Goal: Information Seeking & Learning: Learn about a topic

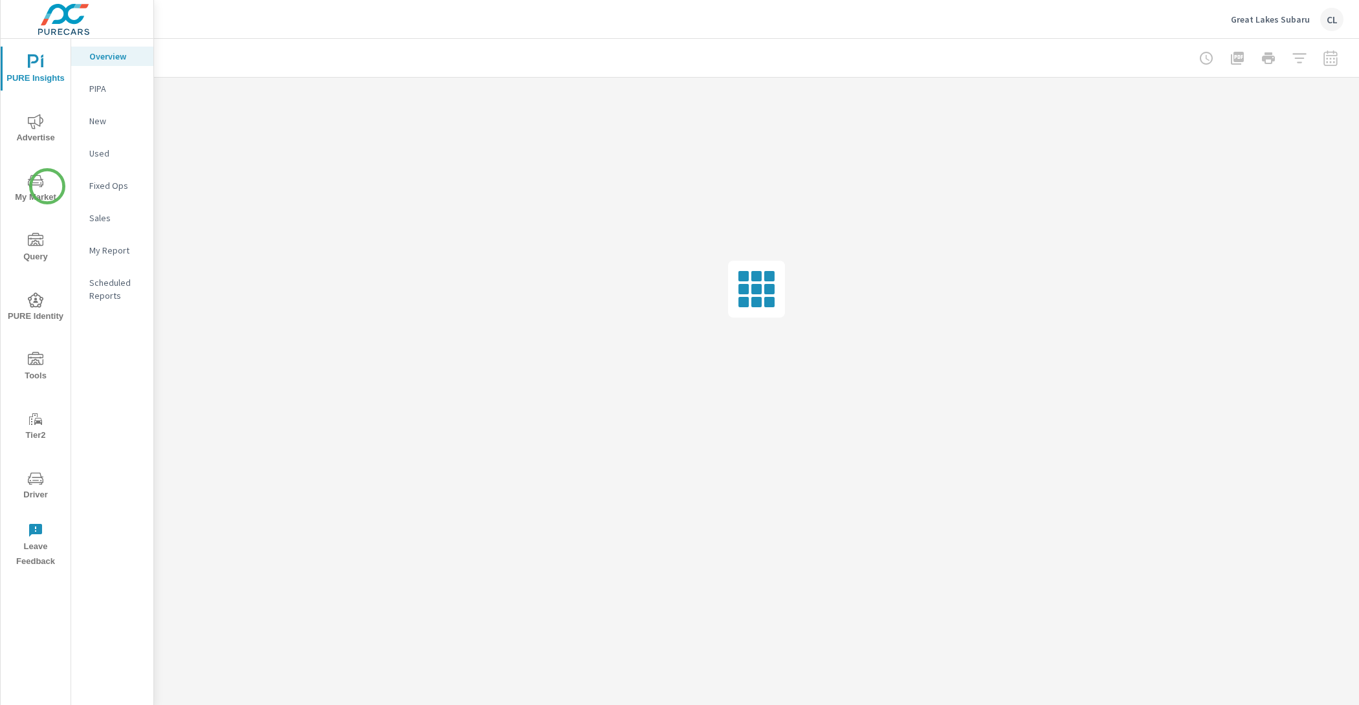
click at [37, 189] on span "My Market" at bounding box center [36, 189] width 62 height 32
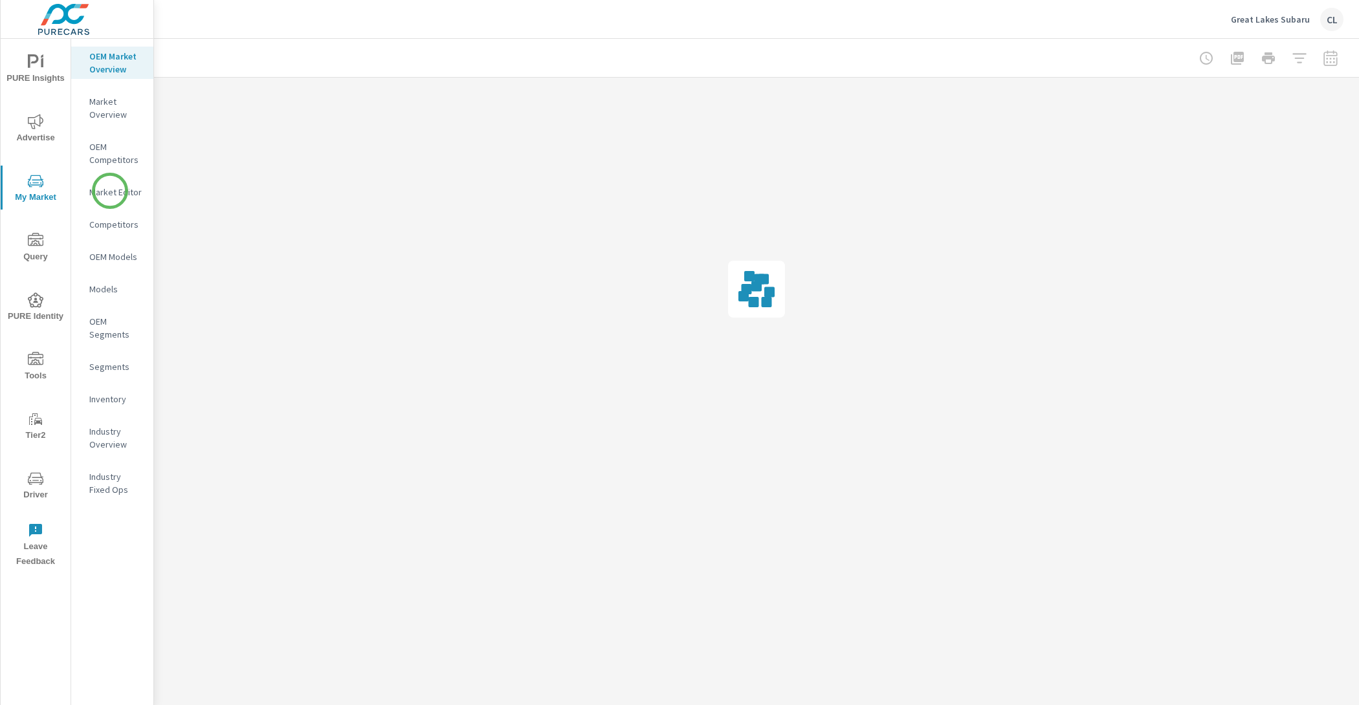
click at [110, 191] on p "Market Editor" at bounding box center [116, 192] width 54 height 13
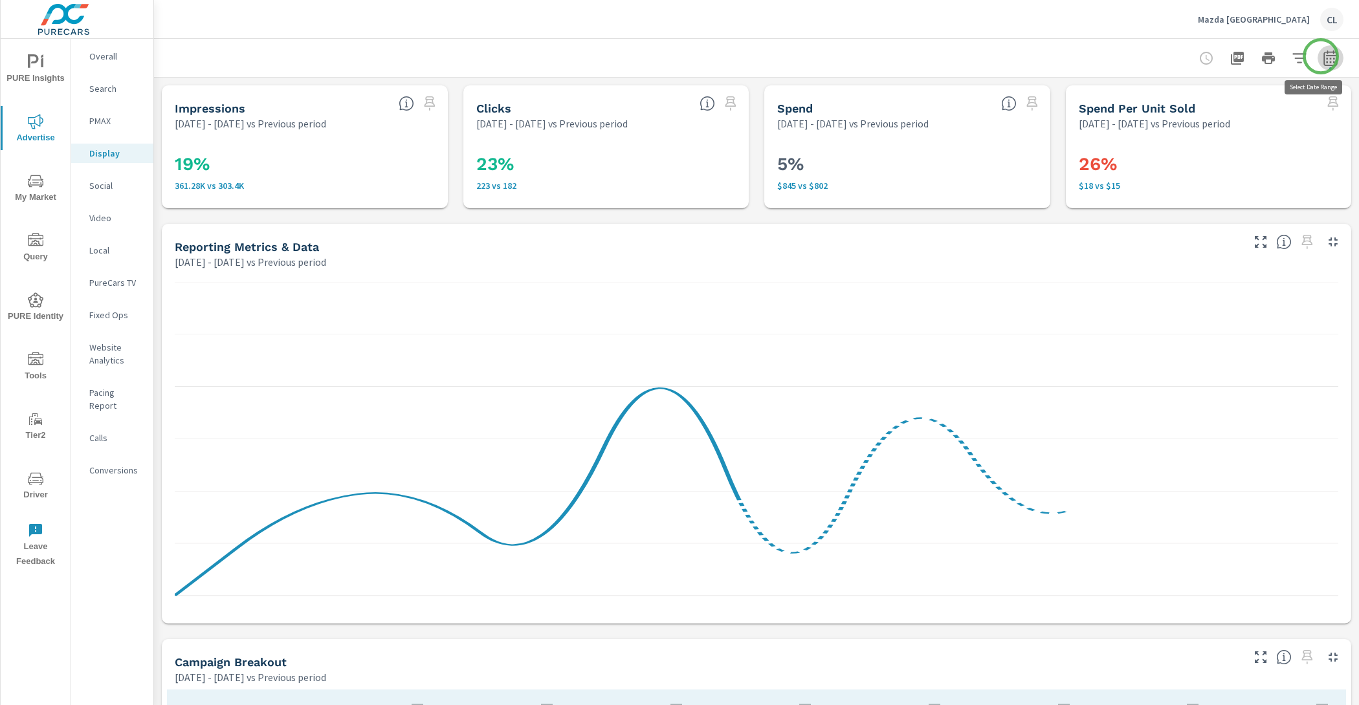
click at [1323, 56] on icon "button" at bounding box center [1331, 58] width 16 height 16
select select "Previous period"
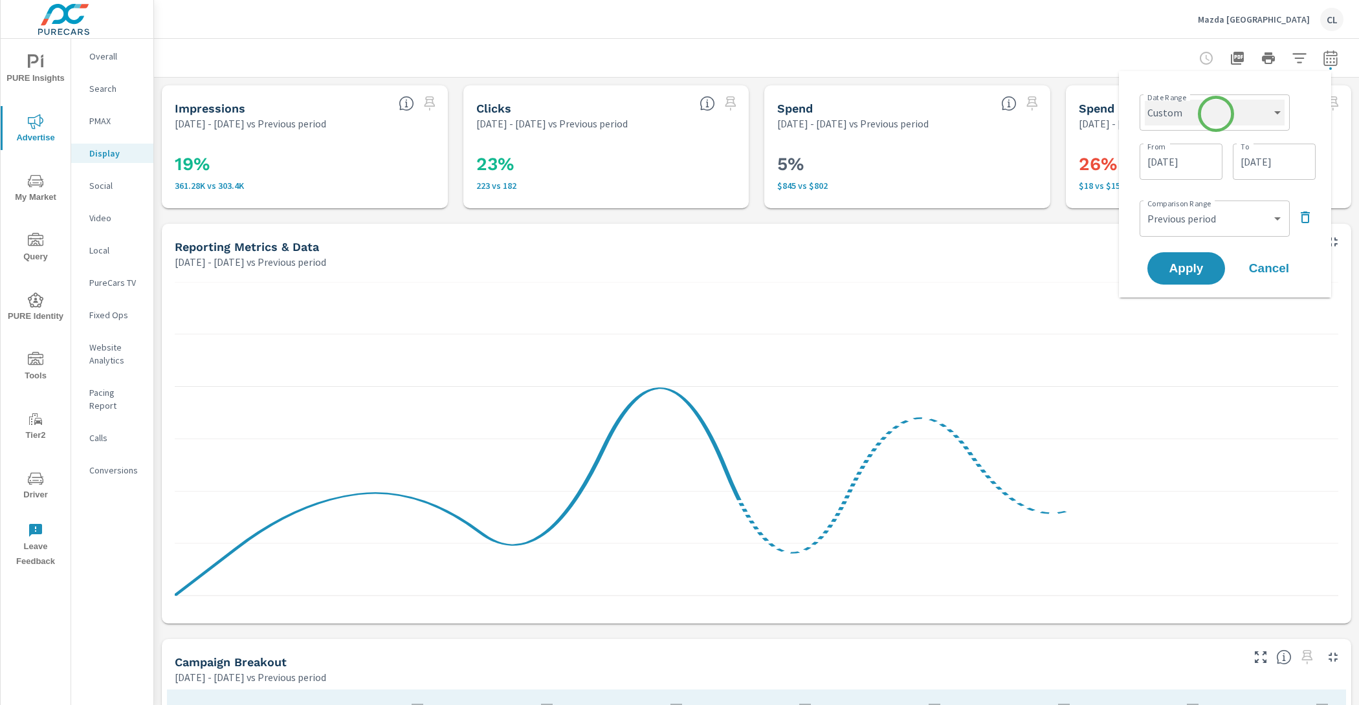
click at [1216, 114] on select "Custom [DATE] Last week Last 7 days Last 14 days Last 30 days Last 45 days Last…" at bounding box center [1215, 113] width 140 height 26
click at [1145, 100] on select "Custom [DATE] Last week Last 7 days Last 14 days Last 30 days Last 45 days Last…" at bounding box center [1215, 113] width 140 height 26
select select "Last 30 days"
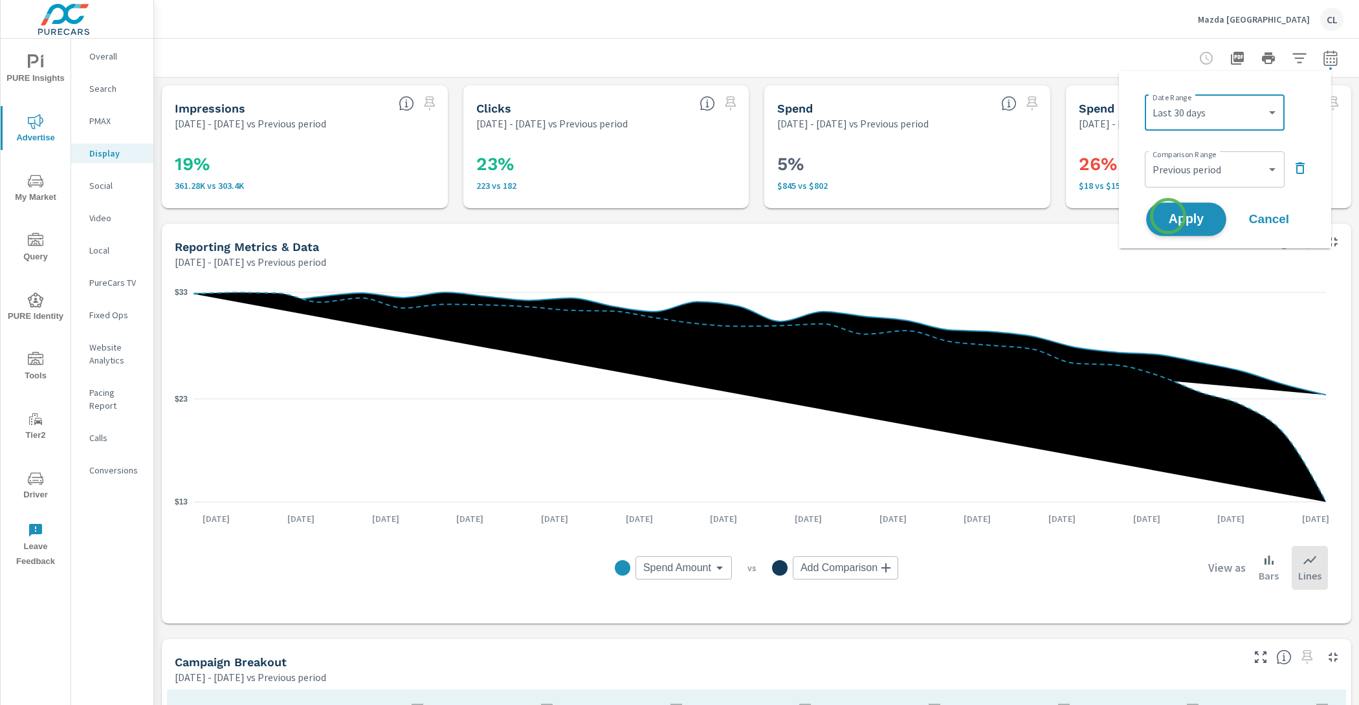
click at [1168, 216] on span "Apply" at bounding box center [1186, 220] width 53 height 12
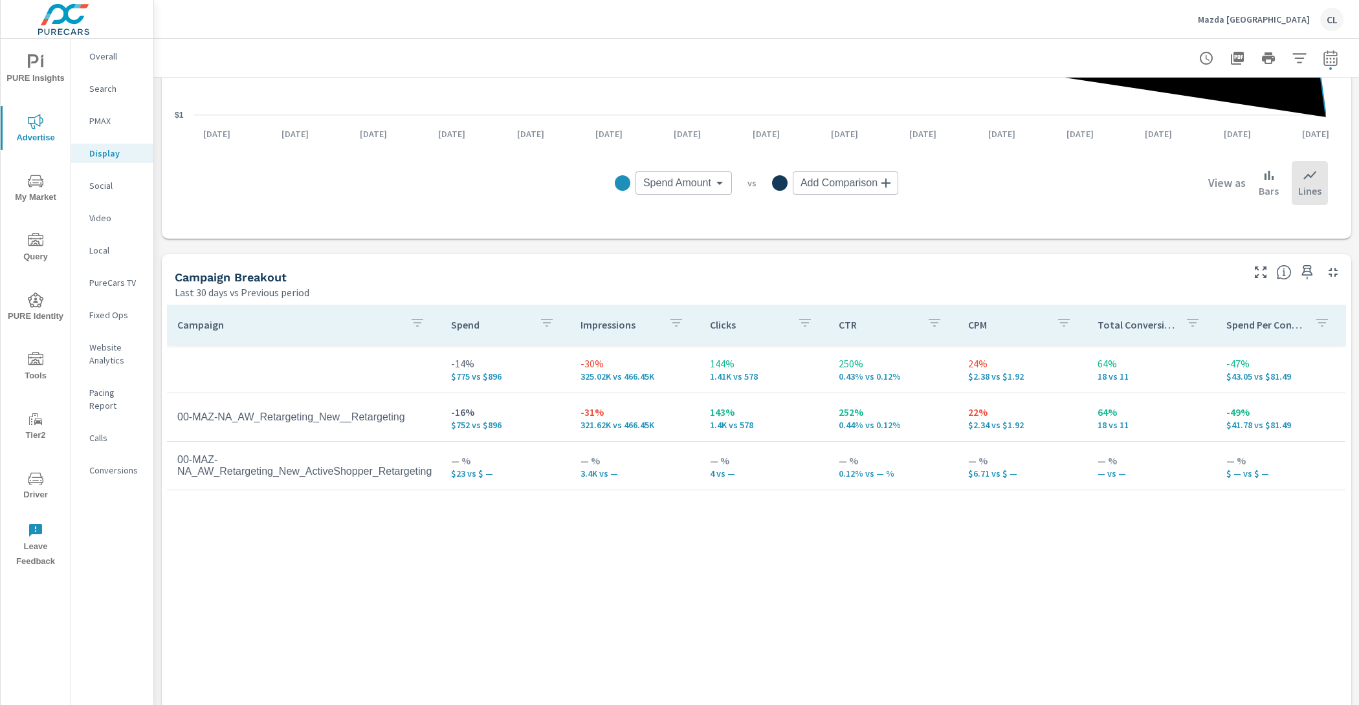
scroll to position [479, 0]
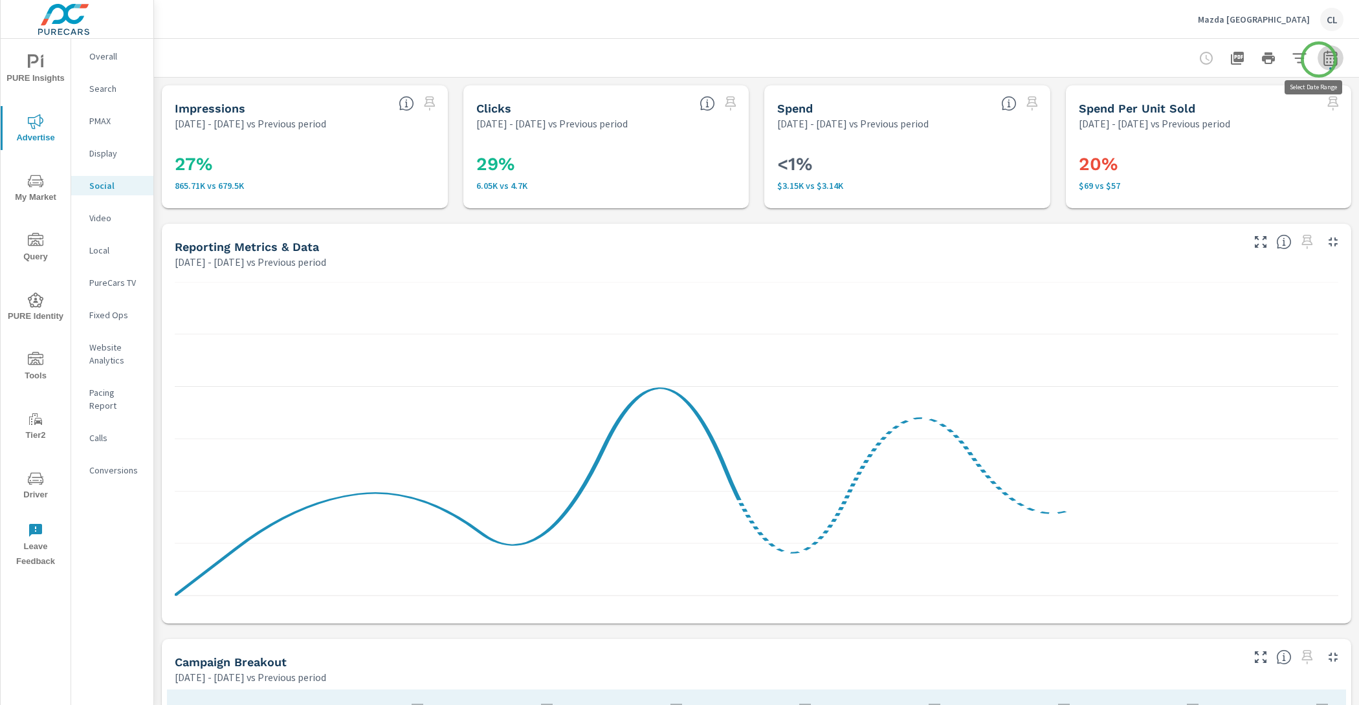
click at [1323, 60] on icon "button" at bounding box center [1331, 58] width 16 height 16
select select "Previous period"
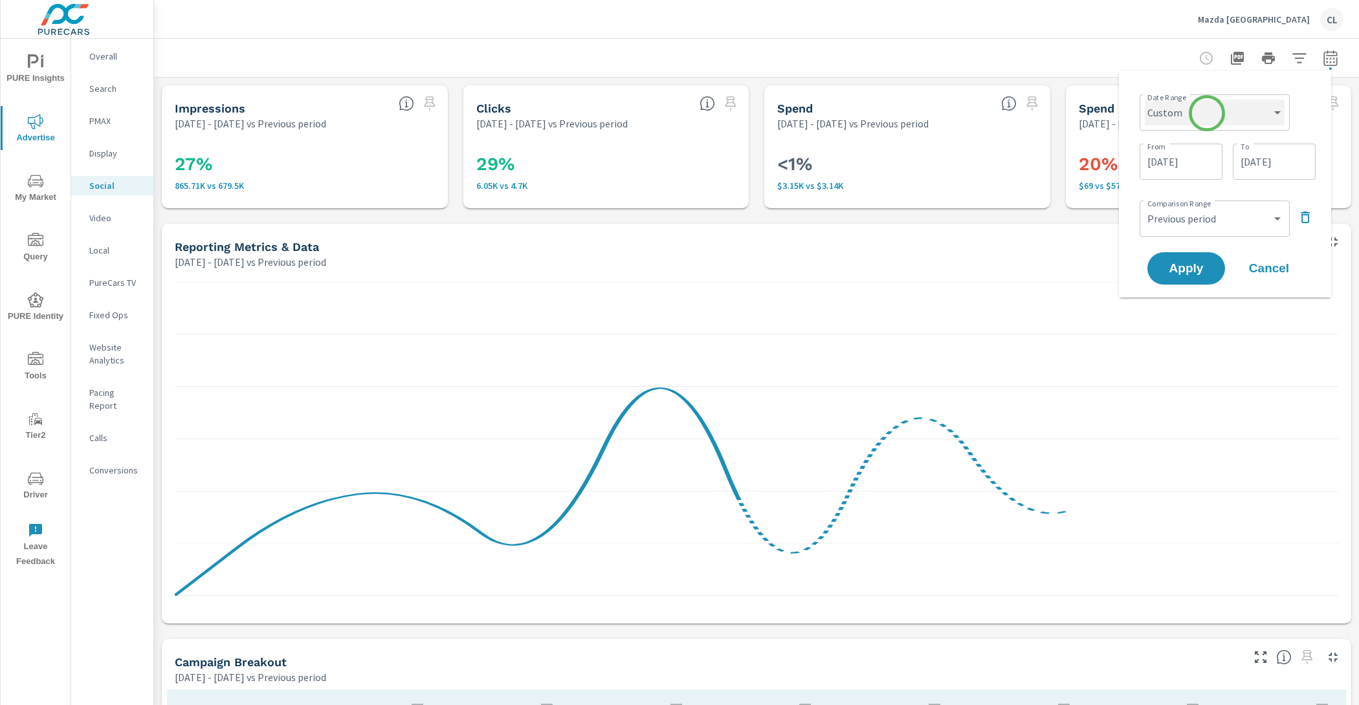
click at [1207, 112] on select "Custom [DATE] Last week Last 7 days Last 14 days Last 30 days Last 45 days Last…" at bounding box center [1215, 113] width 140 height 26
click at [1145, 100] on select "Custom [DATE] Last week Last 7 days Last 14 days Last 30 days Last 45 days Last…" at bounding box center [1215, 113] width 140 height 26
select select "Last 30 days"
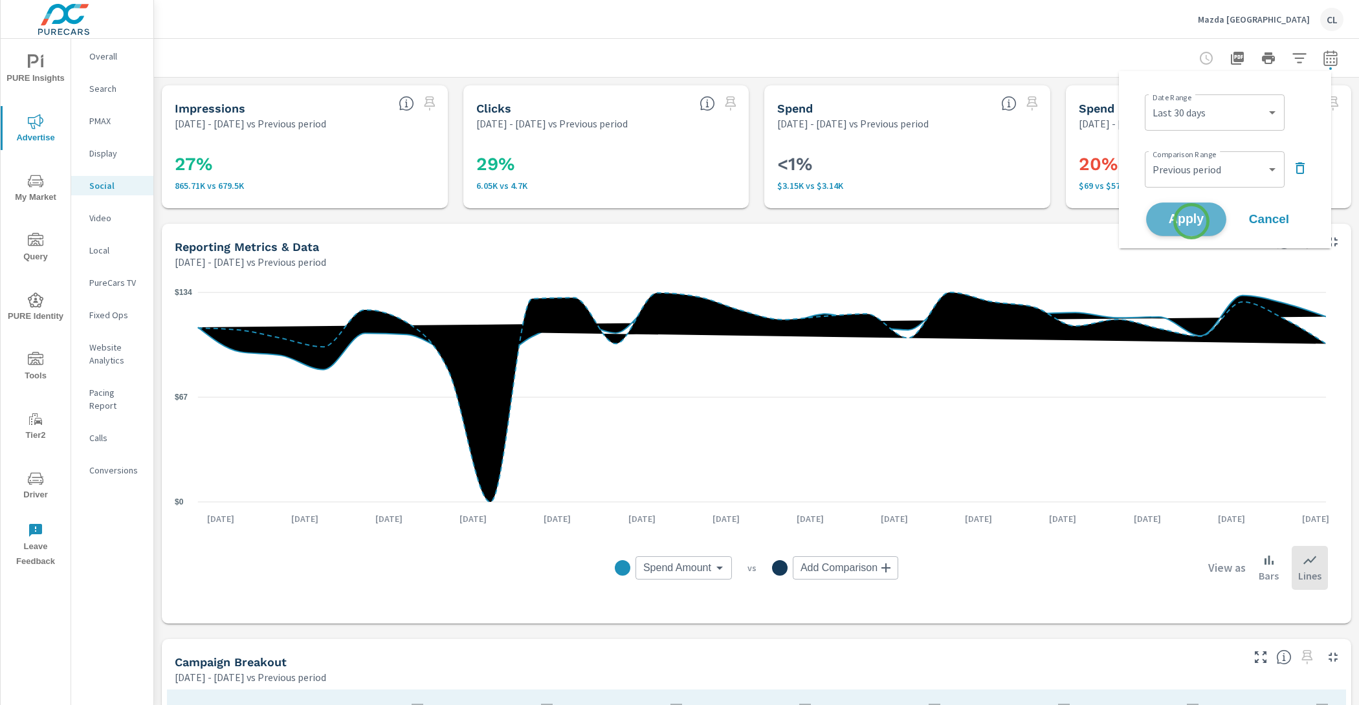
click at [1191, 221] on span "Apply" at bounding box center [1186, 220] width 53 height 12
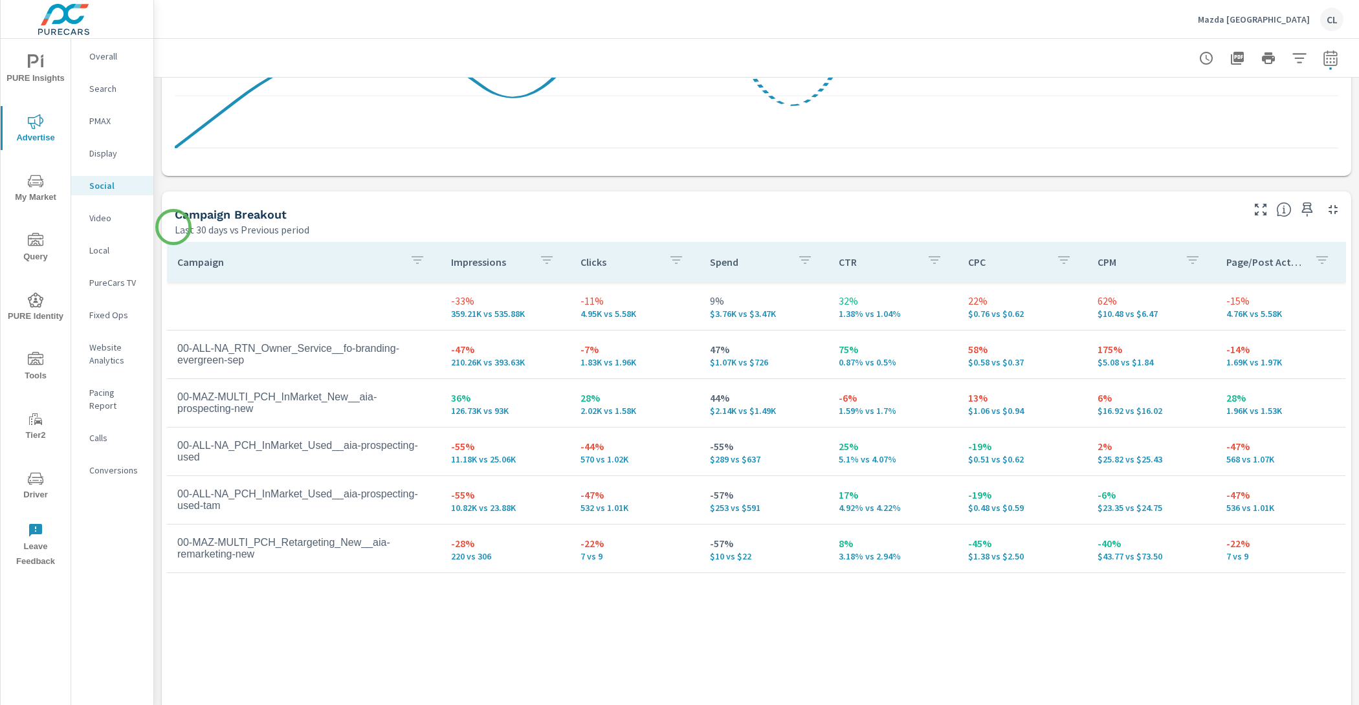
scroll to position [479, 0]
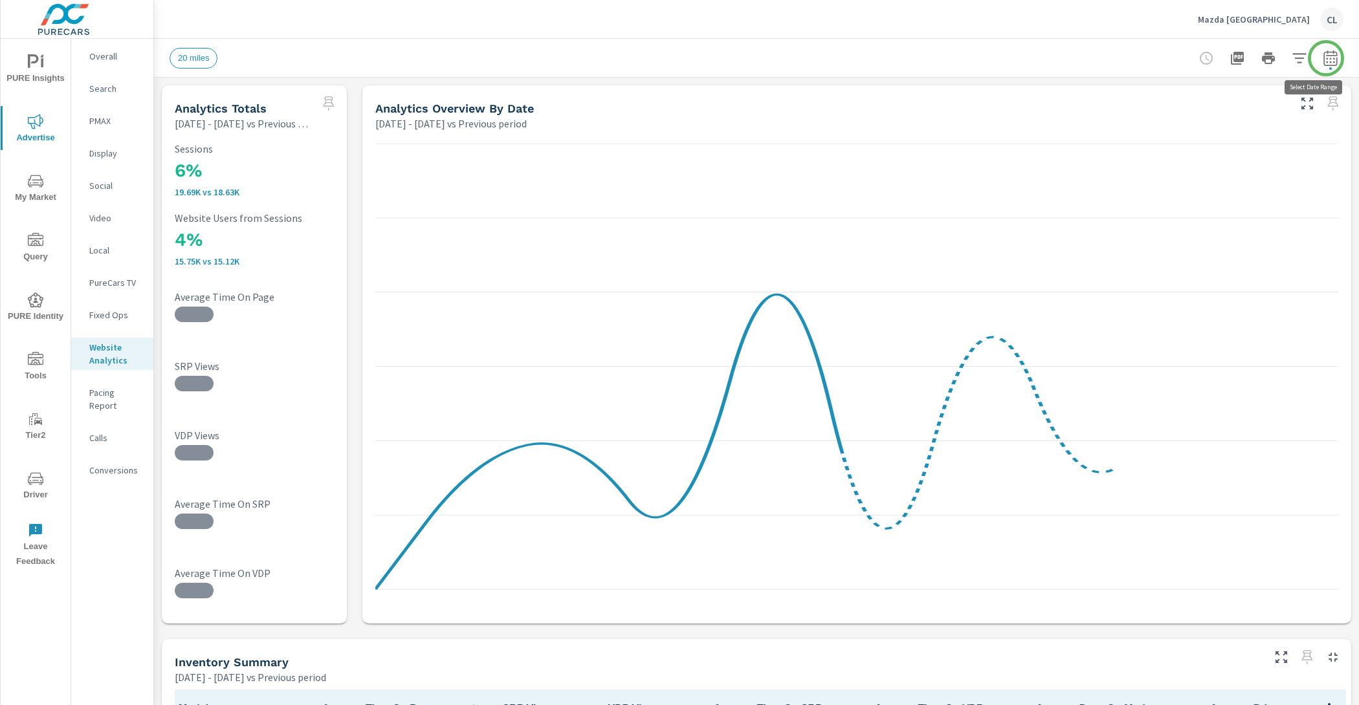
click at [1325, 59] on button "button" at bounding box center [1330, 58] width 26 height 26
select select "Previous period"
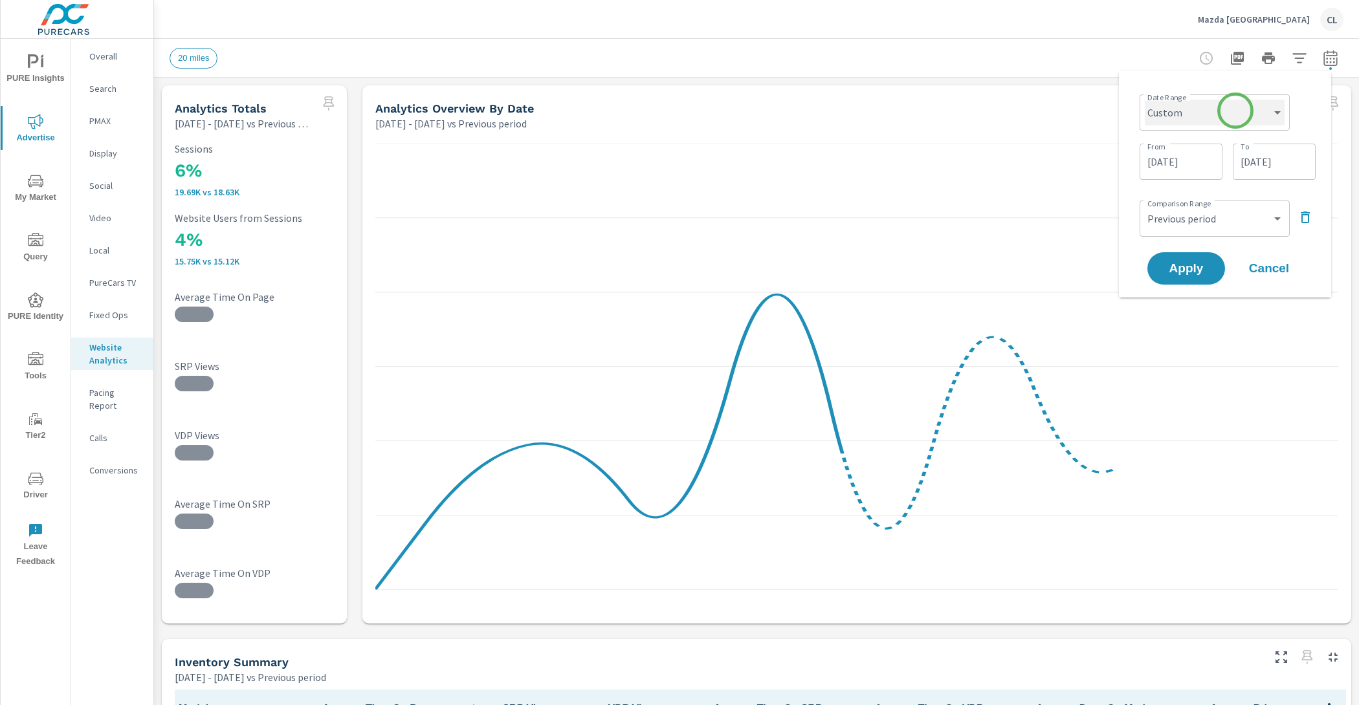
click at [1230, 110] on select "Custom [DATE] Last week Last 7 days Last 14 days Last 30 days Last 45 days Last…" at bounding box center [1215, 113] width 140 height 26
click at [1145, 100] on select "Custom [DATE] Last week Last 7 days Last 14 days Last 30 days Last 45 days Last…" at bounding box center [1215, 113] width 140 height 26
select select "Last 30 days"
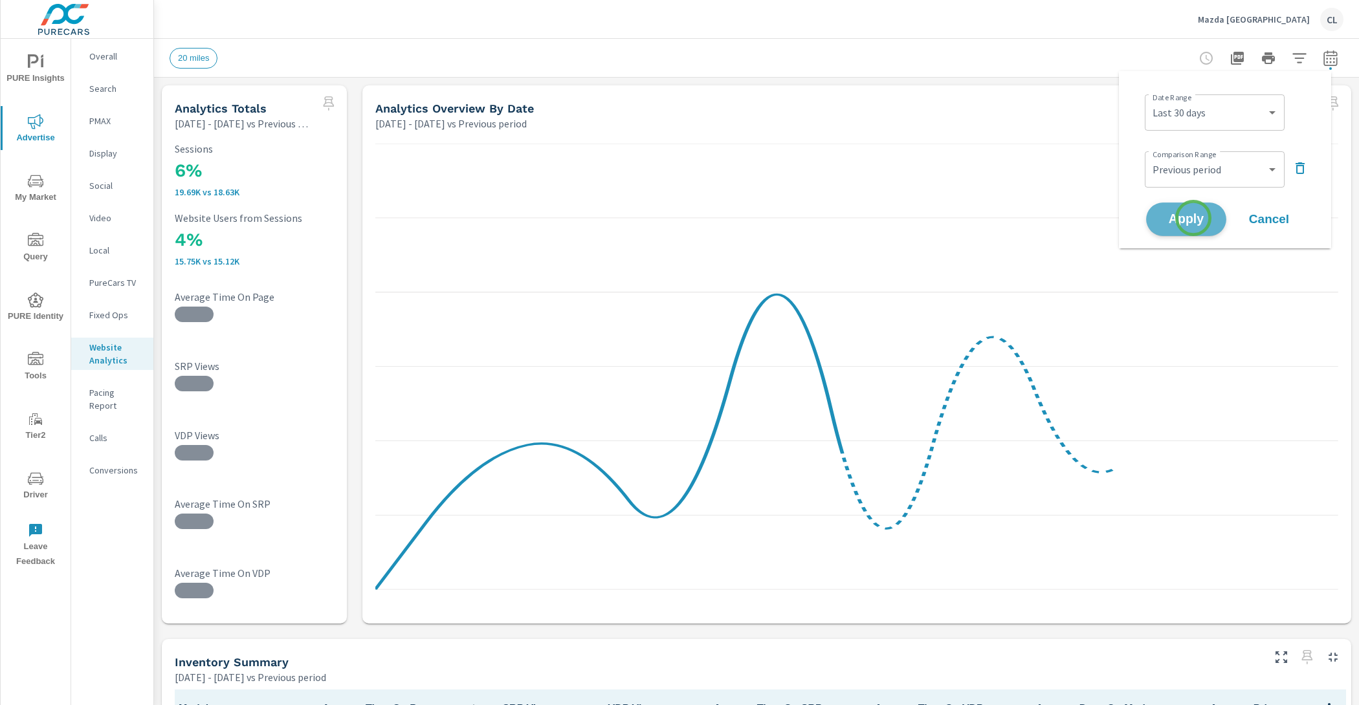
click at [1193, 218] on span "Apply" at bounding box center [1186, 220] width 53 height 12
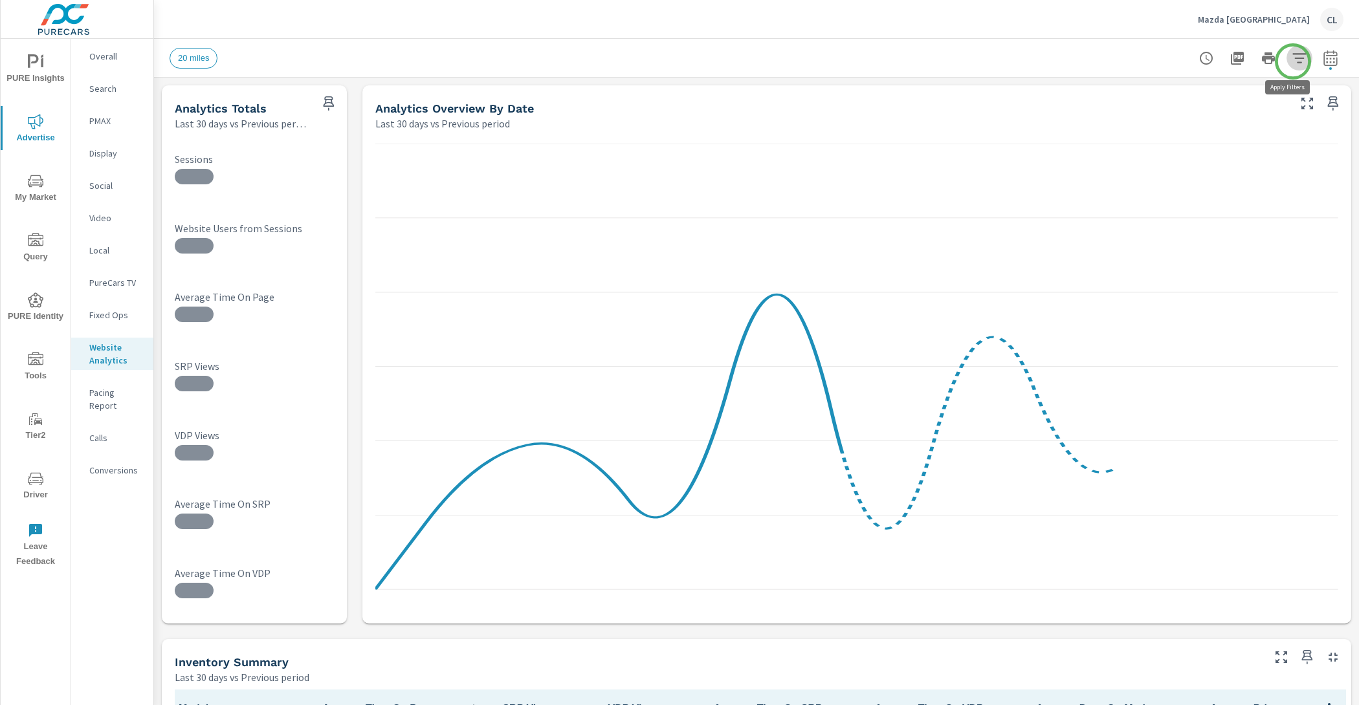
click at [1293, 61] on icon "button" at bounding box center [1300, 58] width 16 height 16
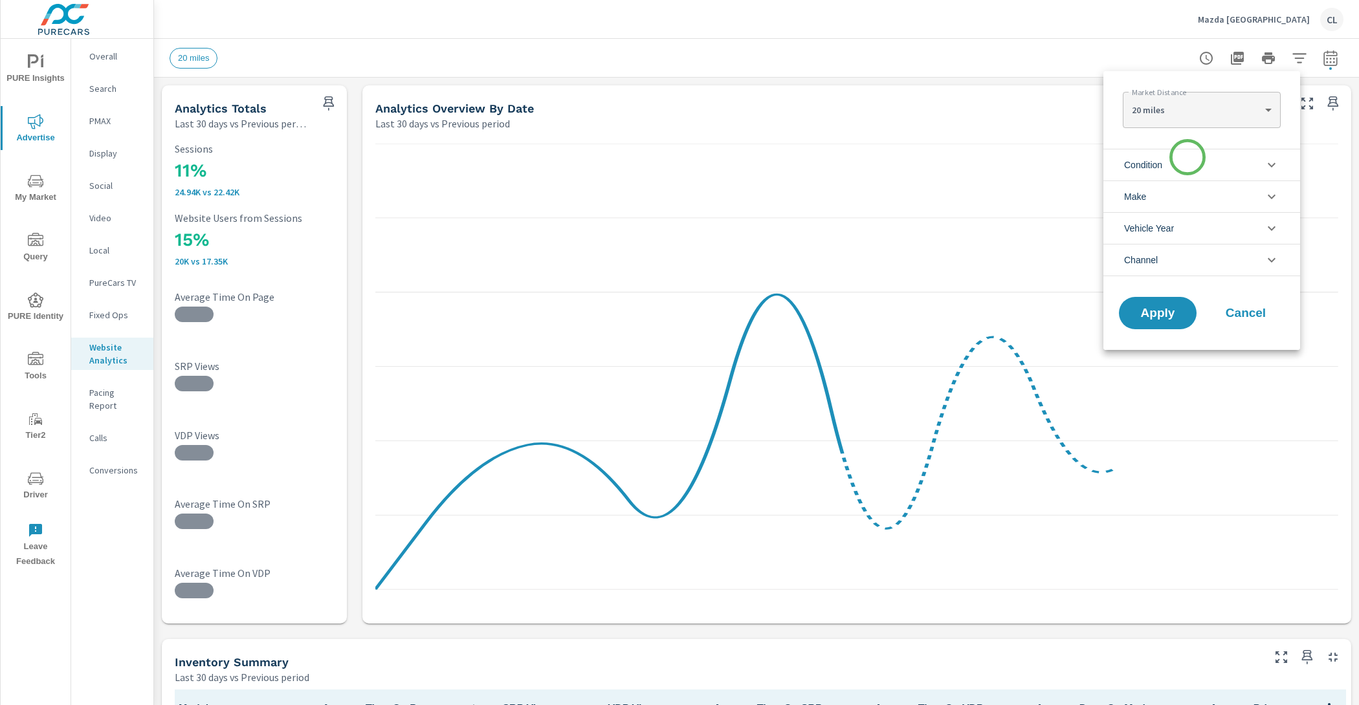
click at [1187, 157] on li "Condition" at bounding box center [1201, 165] width 197 height 32
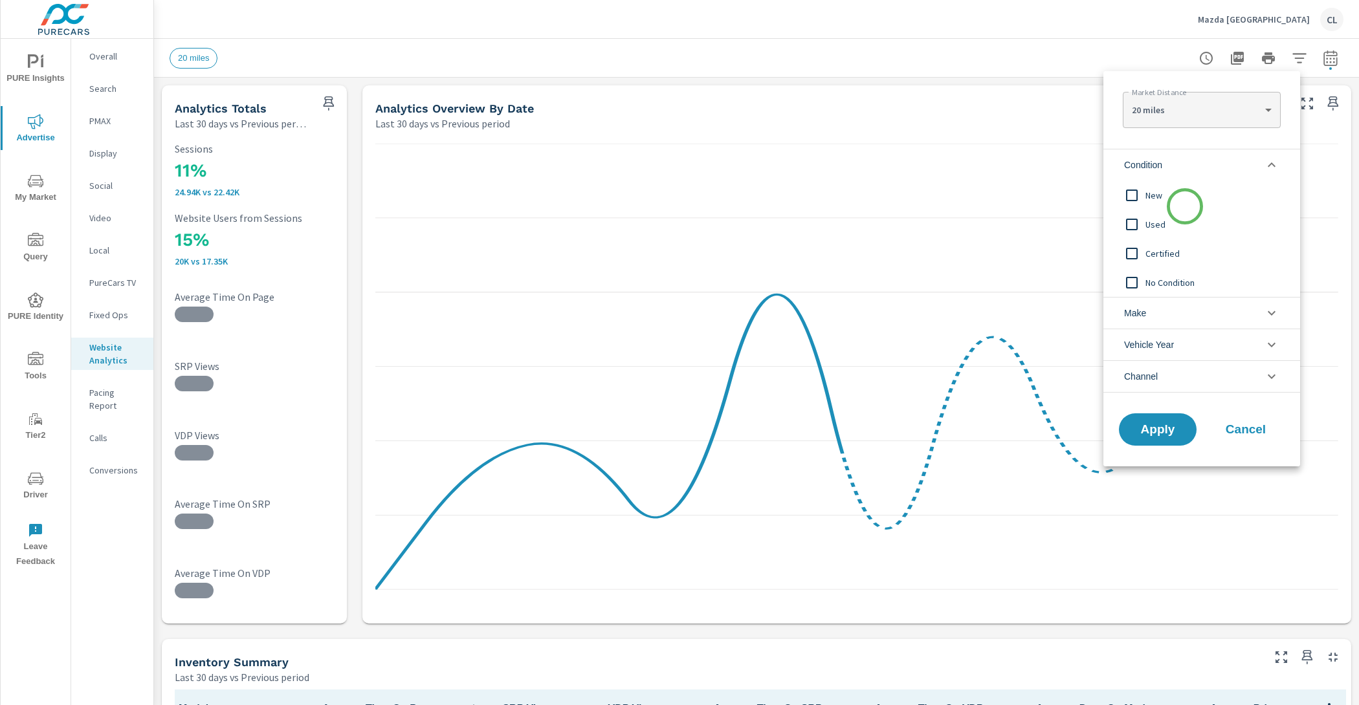
click at [1185, 206] on div "New" at bounding box center [1200, 195] width 194 height 29
click at [1183, 324] on li "Make" at bounding box center [1201, 313] width 197 height 32
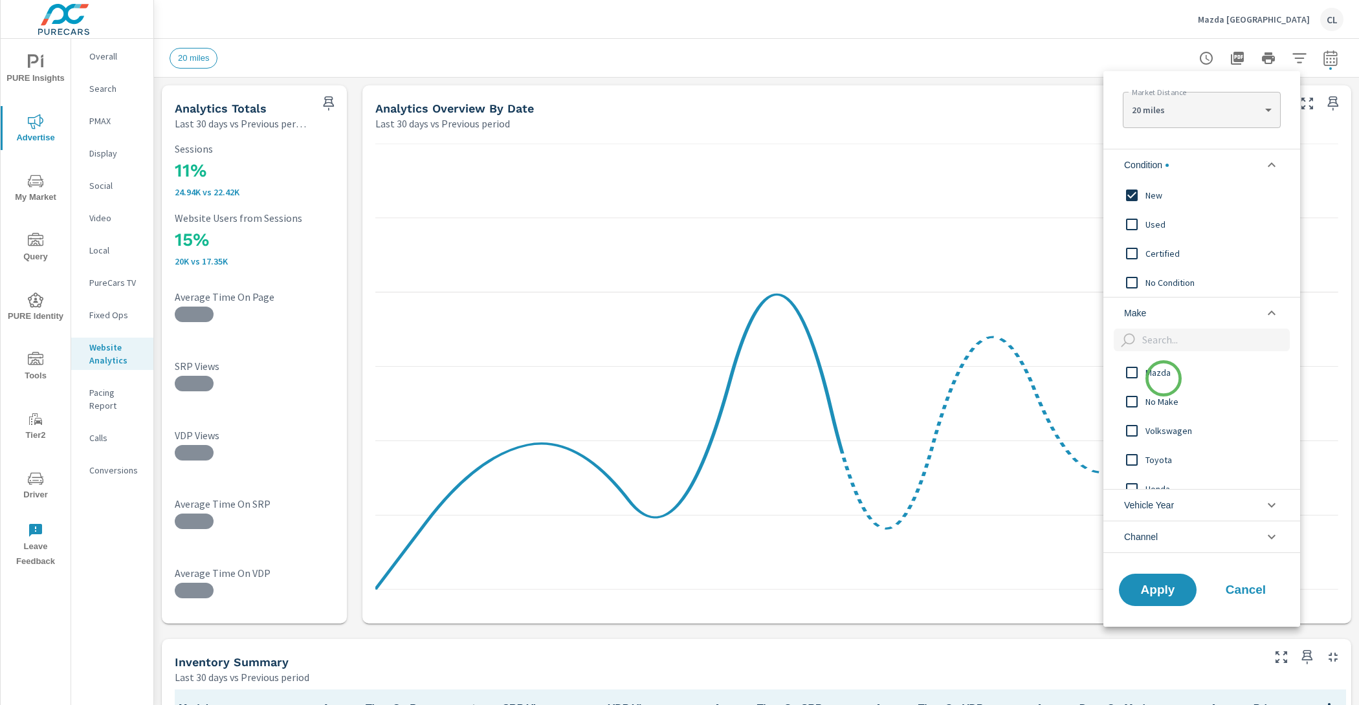
click at [1163, 379] on span "Mazda" at bounding box center [1216, 373] width 142 height 16
drag, startPoint x: 1151, startPoint y: 588, endPoint x: 1156, endPoint y: 595, distance: 9.0
click at [1151, 588] on span "Apply" at bounding box center [1157, 590] width 53 height 12
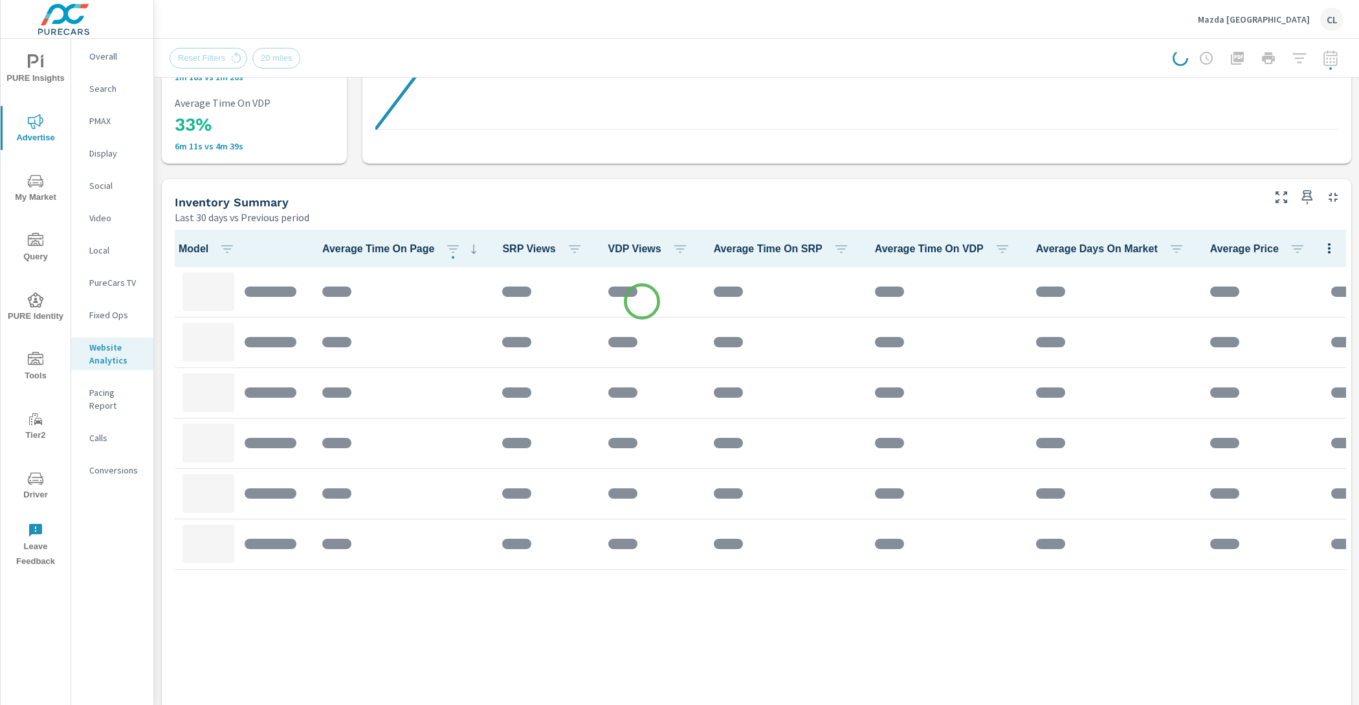
scroll to position [476, 0]
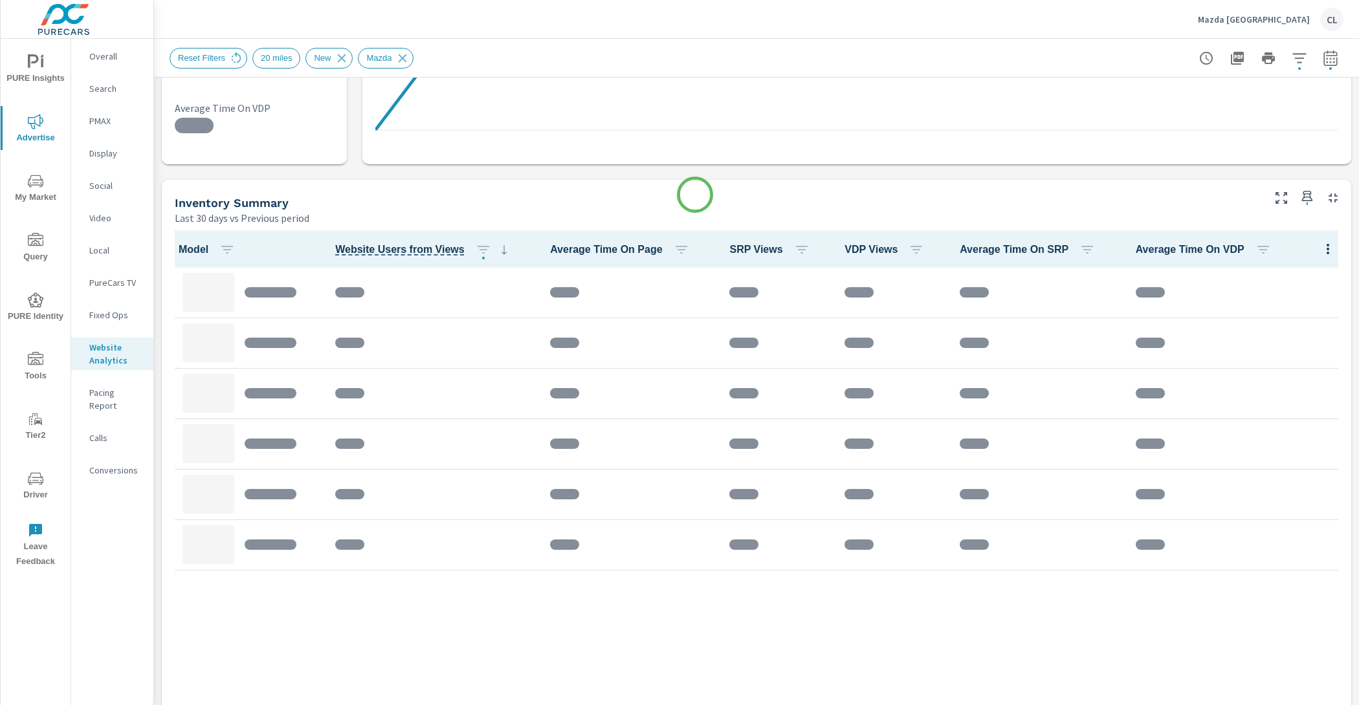
scroll to position [465, 0]
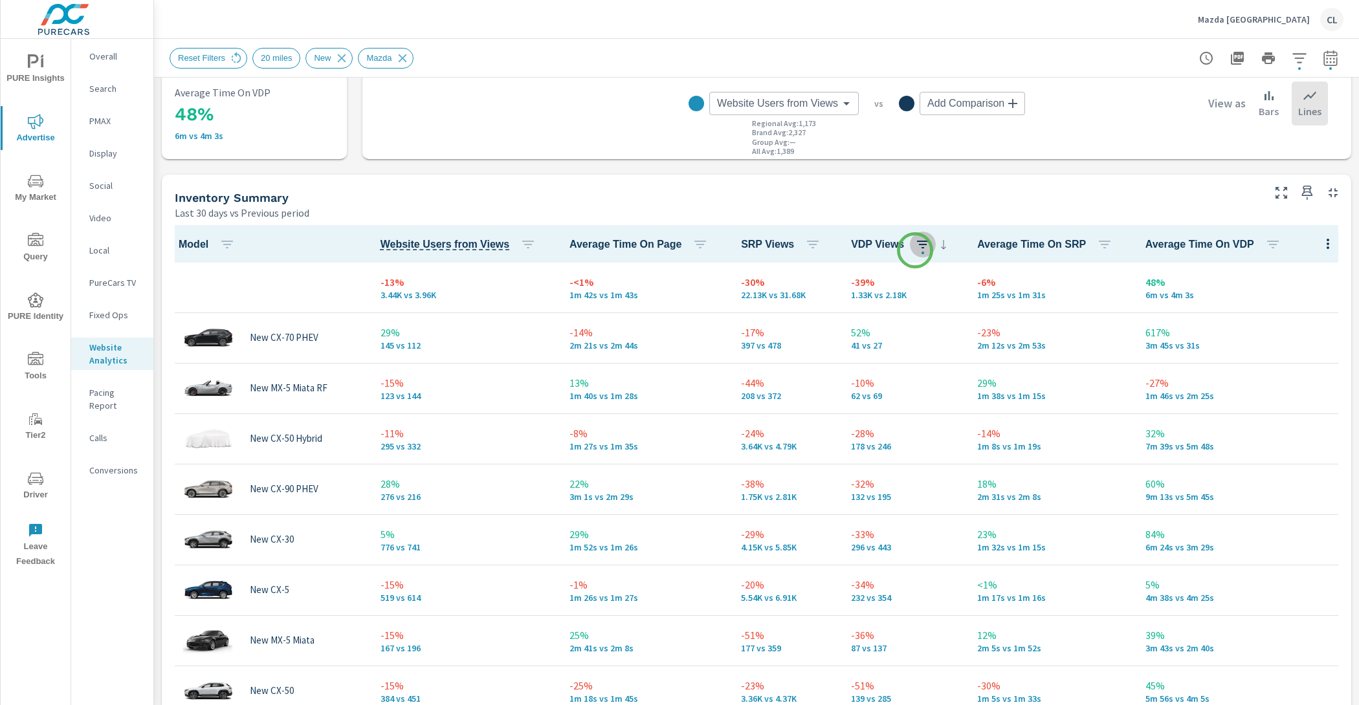
click at [921, 252] on span "button" at bounding box center [922, 253] width 3 height 3
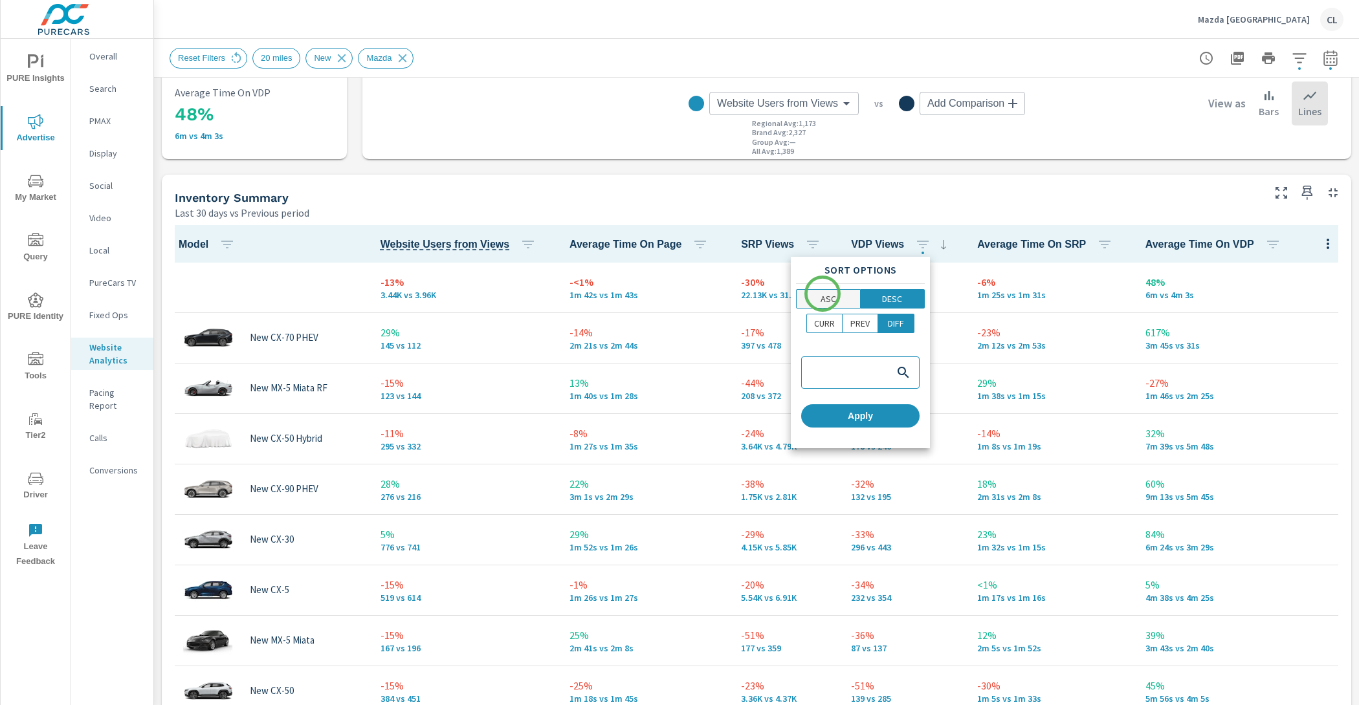
click at [822, 294] on p "ASC" at bounding box center [829, 298] width 16 height 13
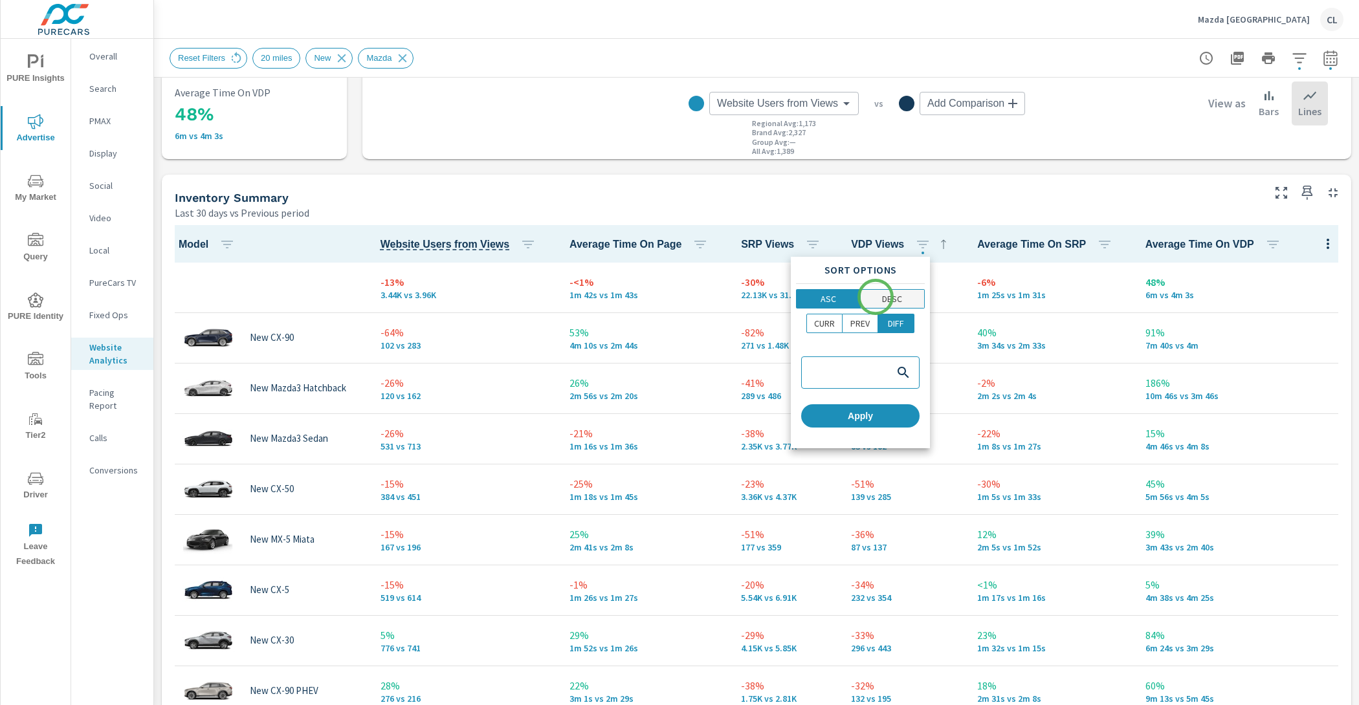
click at [876, 297] on span "DESC" at bounding box center [893, 298] width 56 height 13
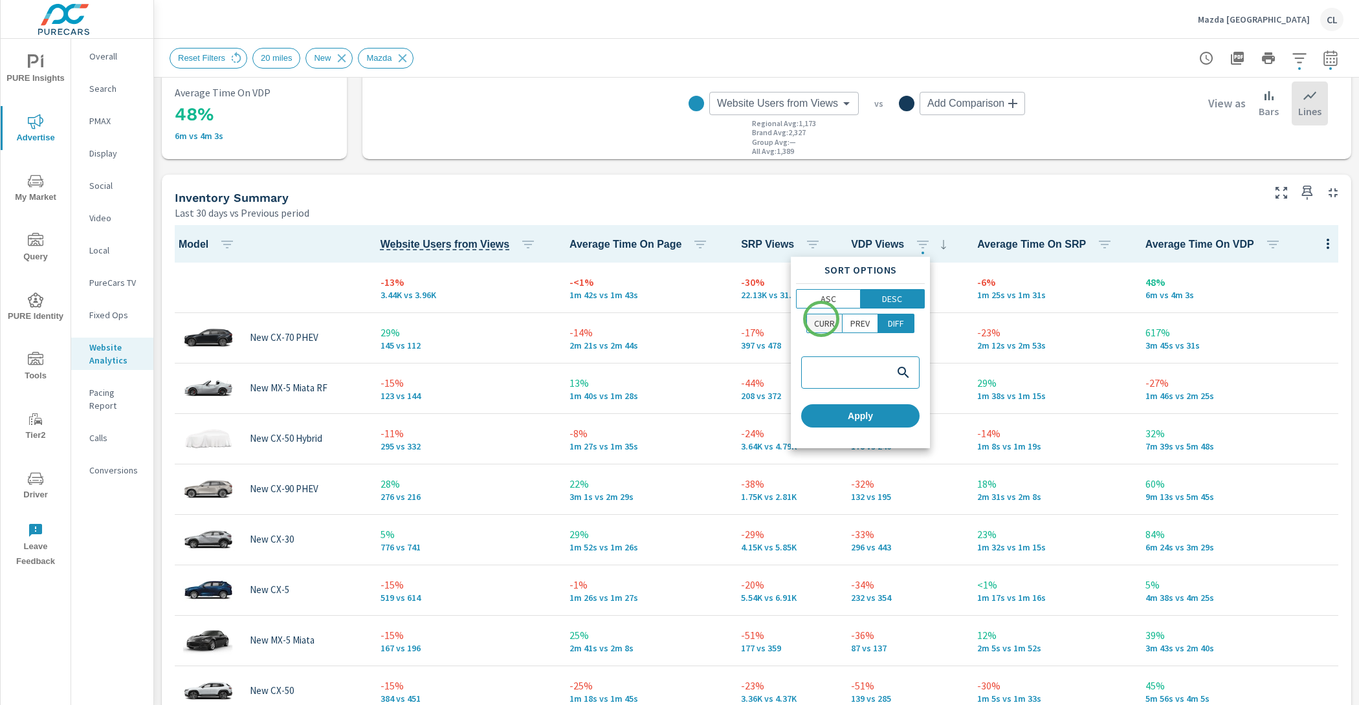
click at [821, 320] on p "CURR" at bounding box center [824, 323] width 21 height 13
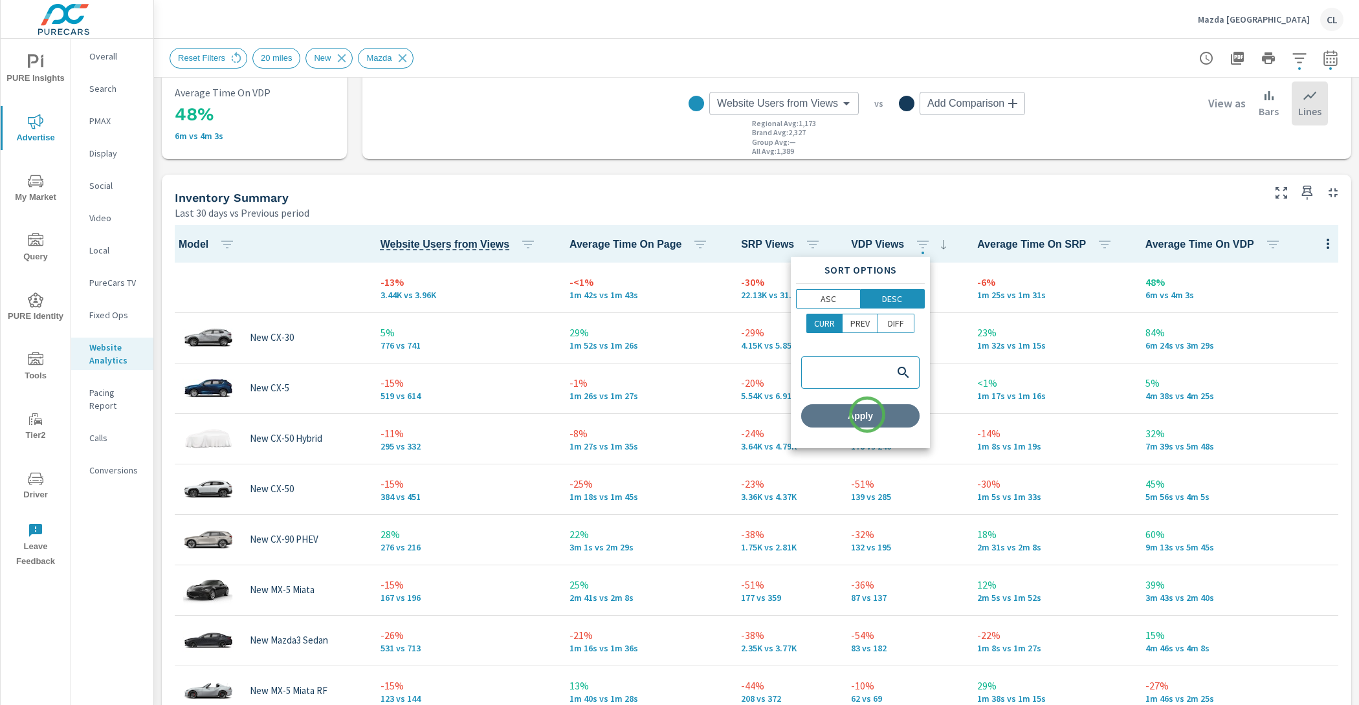
click at [867, 415] on span "Apply" at bounding box center [860, 416] width 108 height 12
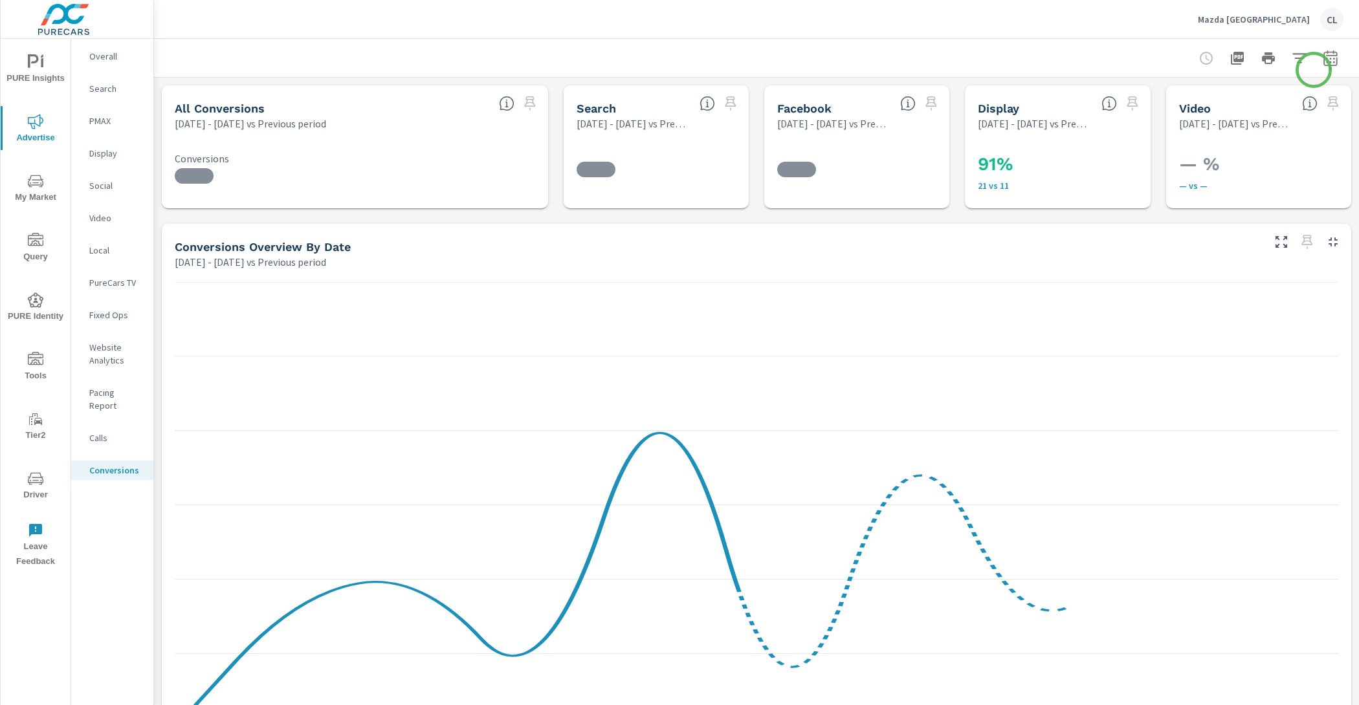
scroll to position [243, 0]
click at [1323, 56] on icon "button" at bounding box center [1331, 58] width 16 height 16
select select "Previous period"
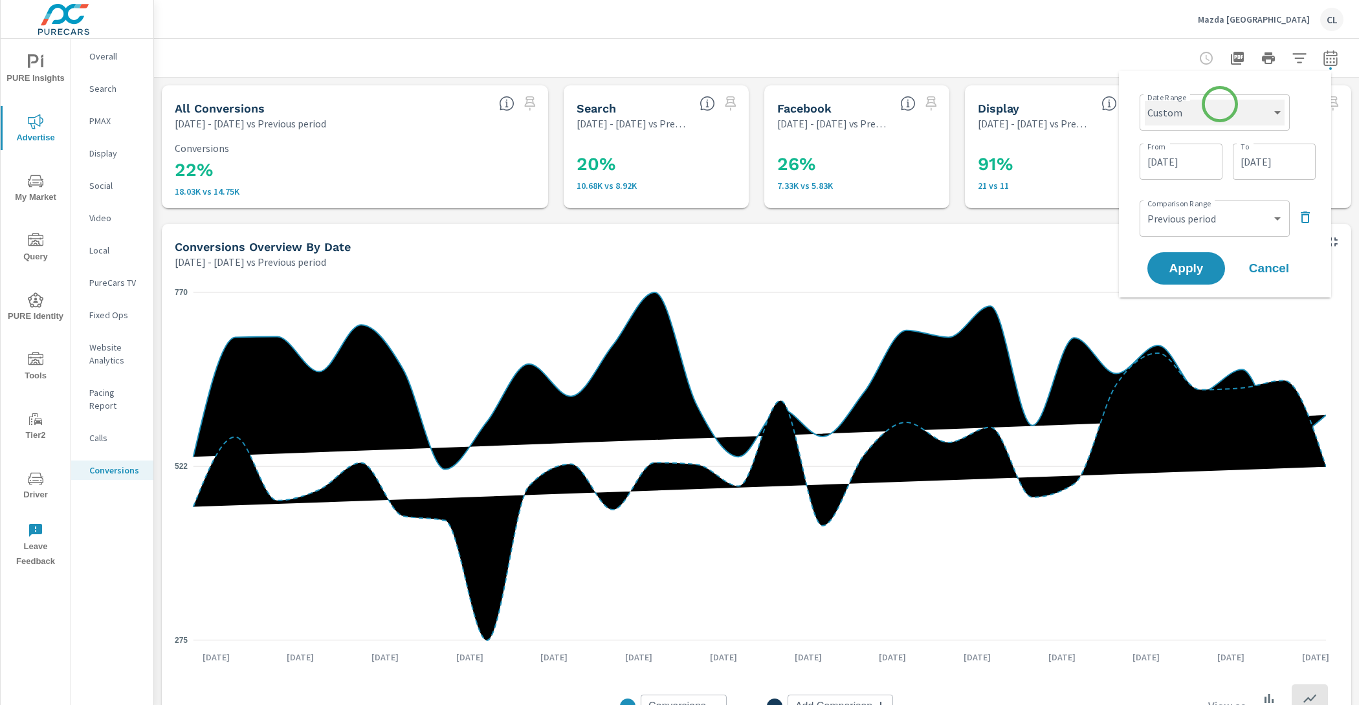
click at [1218, 105] on select "Custom [DATE] Last week Last 7 days Last 14 days Last 30 days Last 45 days Last…" at bounding box center [1215, 113] width 140 height 26
click at [1145, 100] on select "Custom Yesterday Last week Last 7 days Last 14 days Last 30 days Last 45 days L…" at bounding box center [1215, 113] width 140 height 26
select select "Last 30 days"
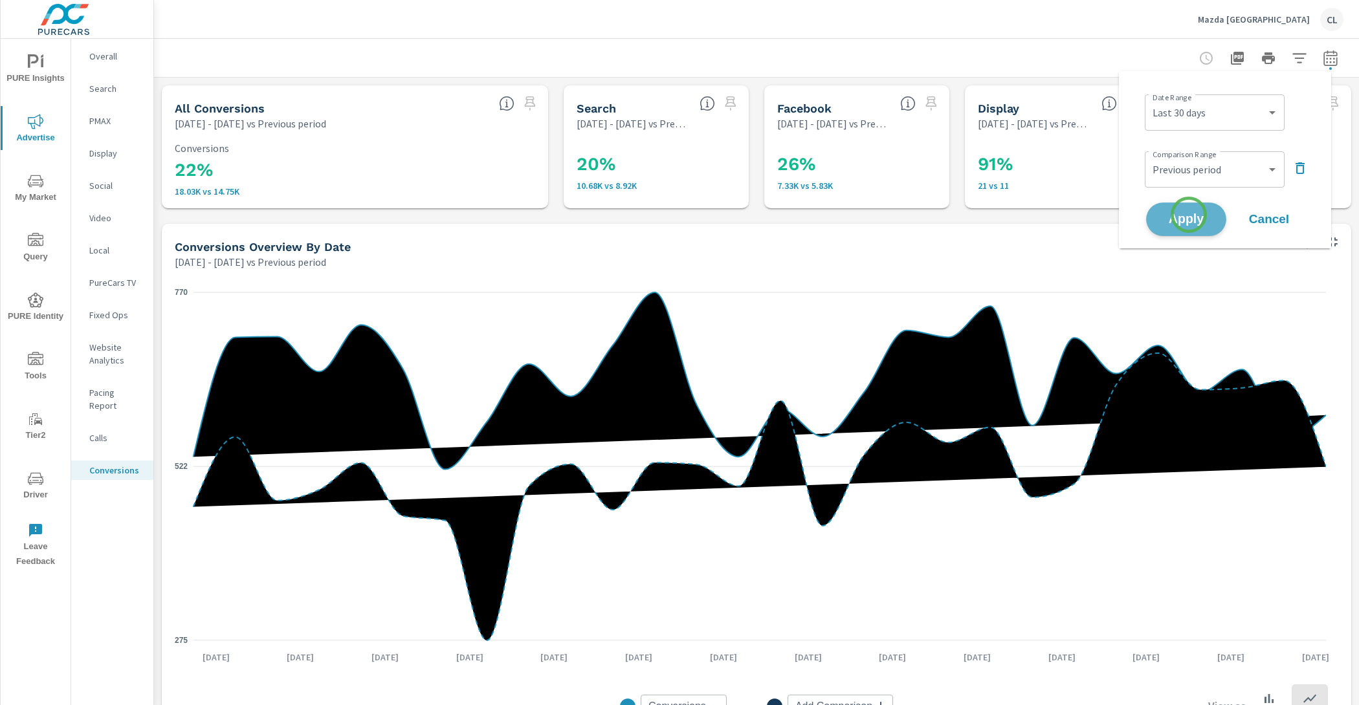
click at [1189, 215] on span "Apply" at bounding box center [1186, 220] width 53 height 12
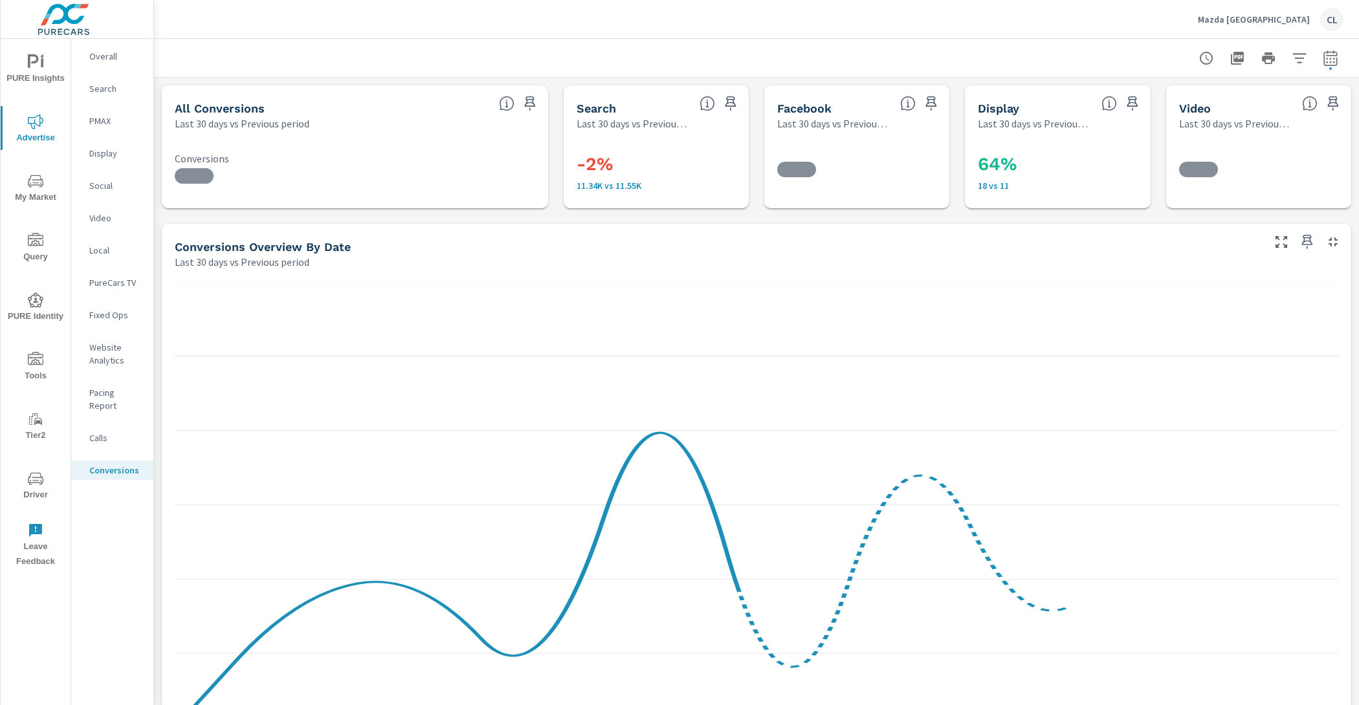
scroll to position [243, 0]
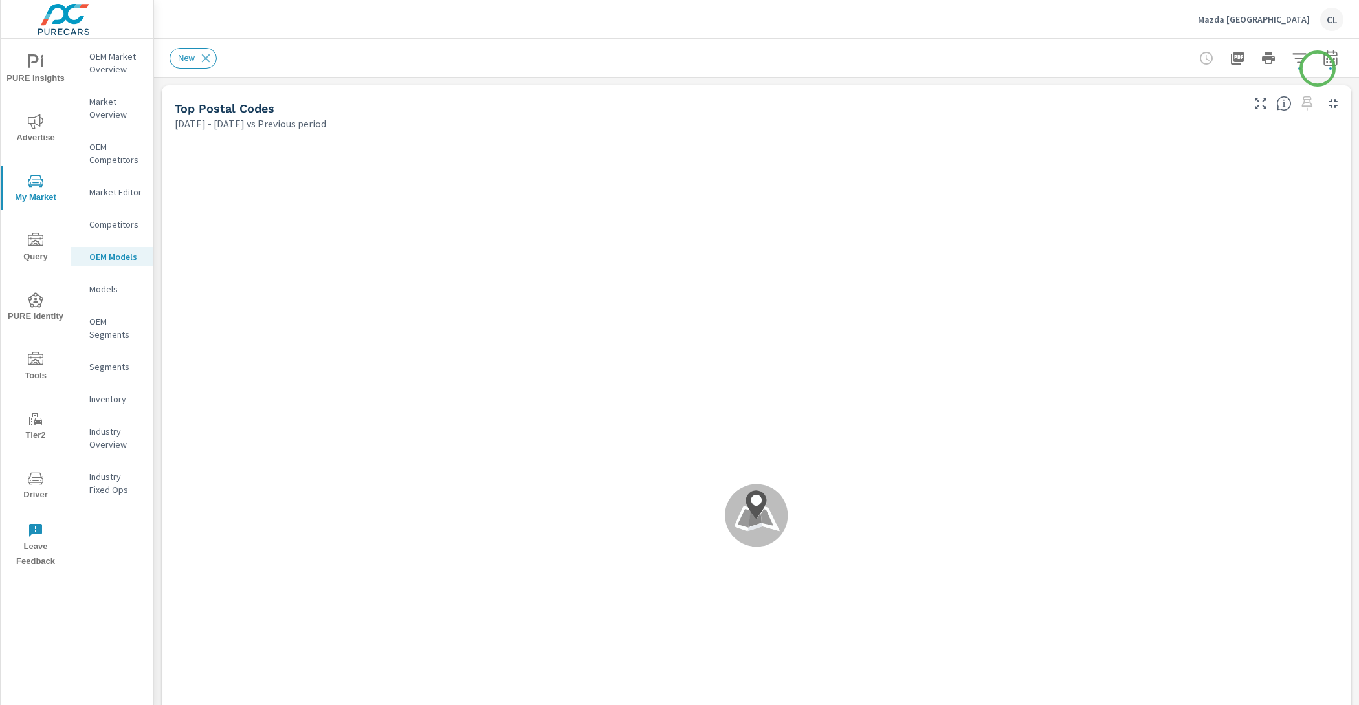
click at [1323, 65] on icon "button" at bounding box center [1330, 58] width 14 height 16
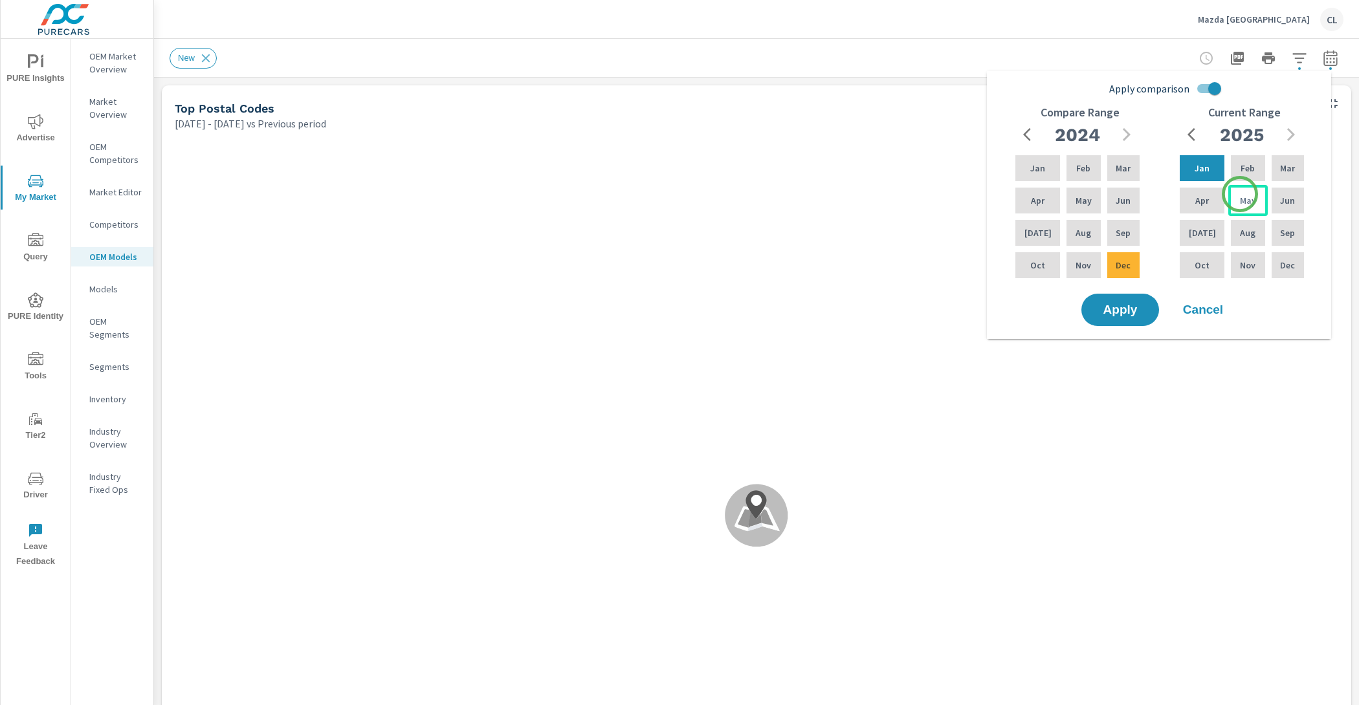
click at [1240, 194] on p "May" at bounding box center [1248, 200] width 16 height 13
click at [1211, 228] on div "Jul" at bounding box center [1202, 232] width 50 height 31
click at [1125, 130] on icon "button" at bounding box center [1127, 134] width 8 height 13
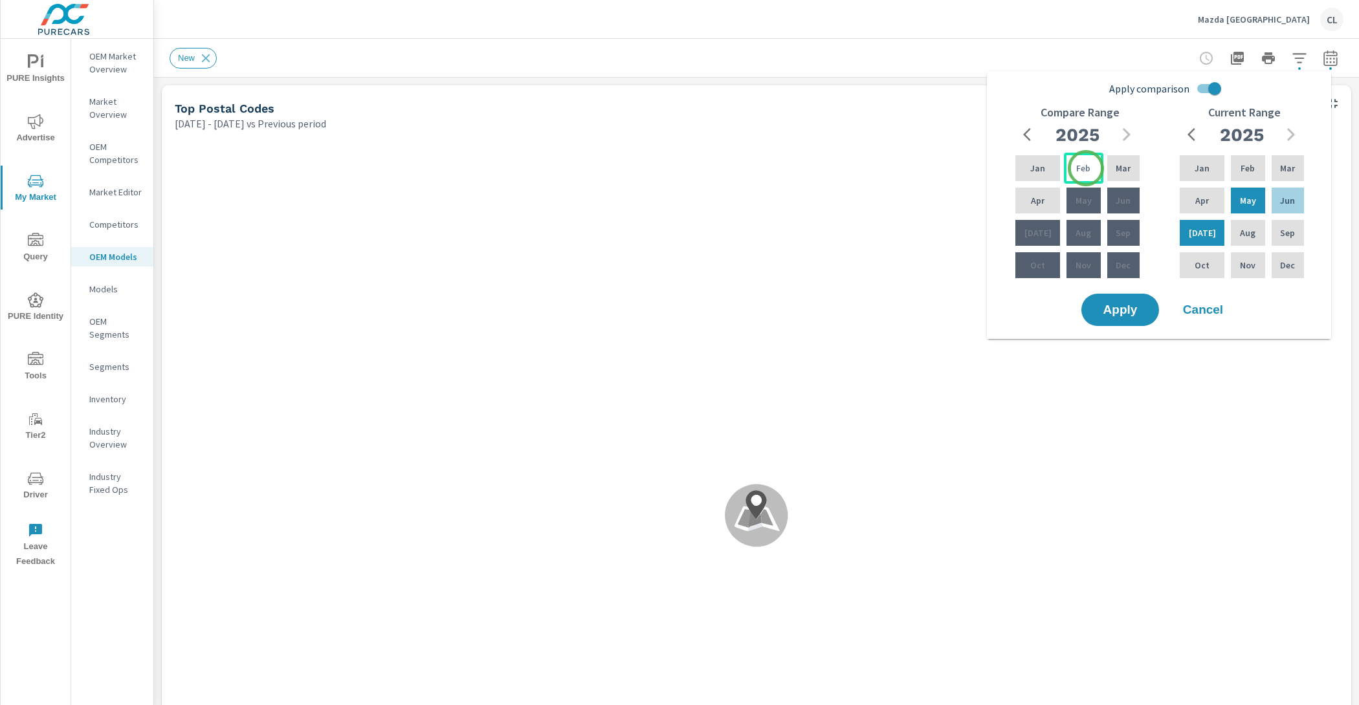
click at [1086, 168] on div "Feb" at bounding box center [1083, 168] width 39 height 31
click at [1031, 200] on p "Apr" at bounding box center [1038, 200] width 14 height 13
click at [1108, 312] on span "Apply" at bounding box center [1120, 310] width 53 height 12
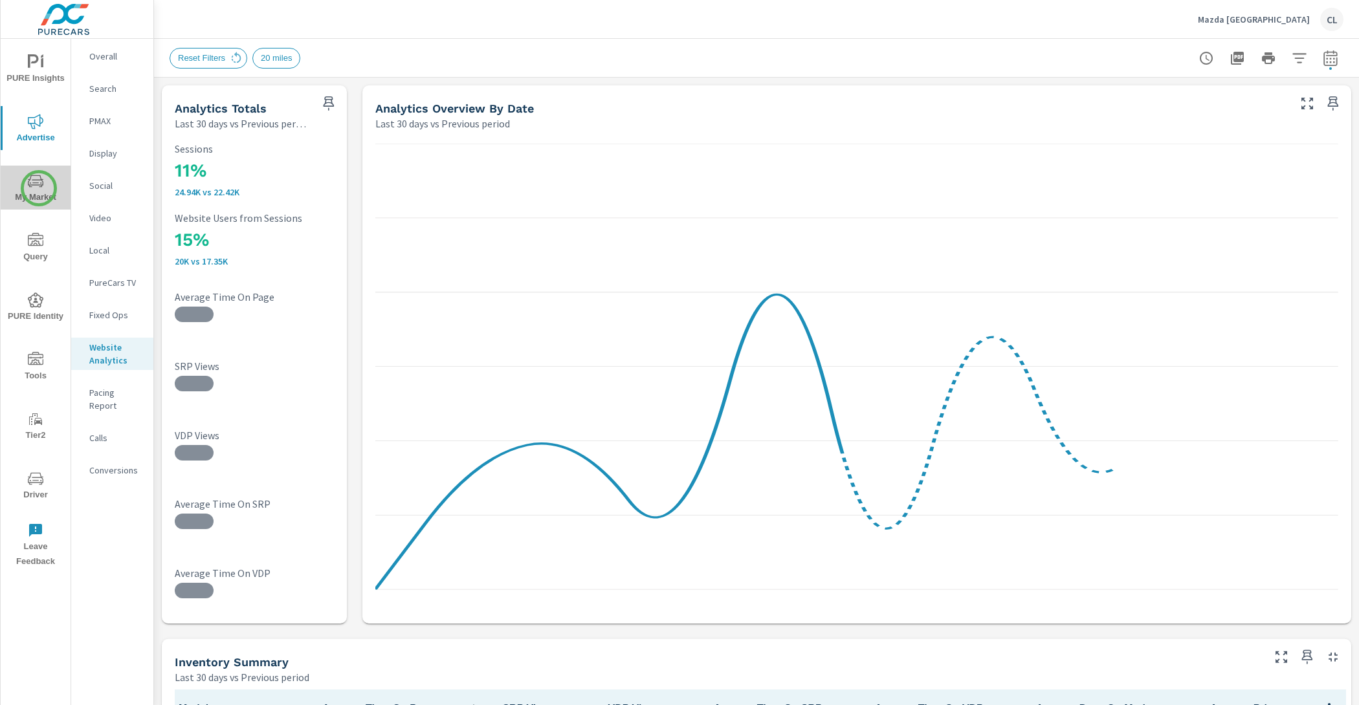
click at [39, 188] on span "My Market" at bounding box center [36, 189] width 62 height 32
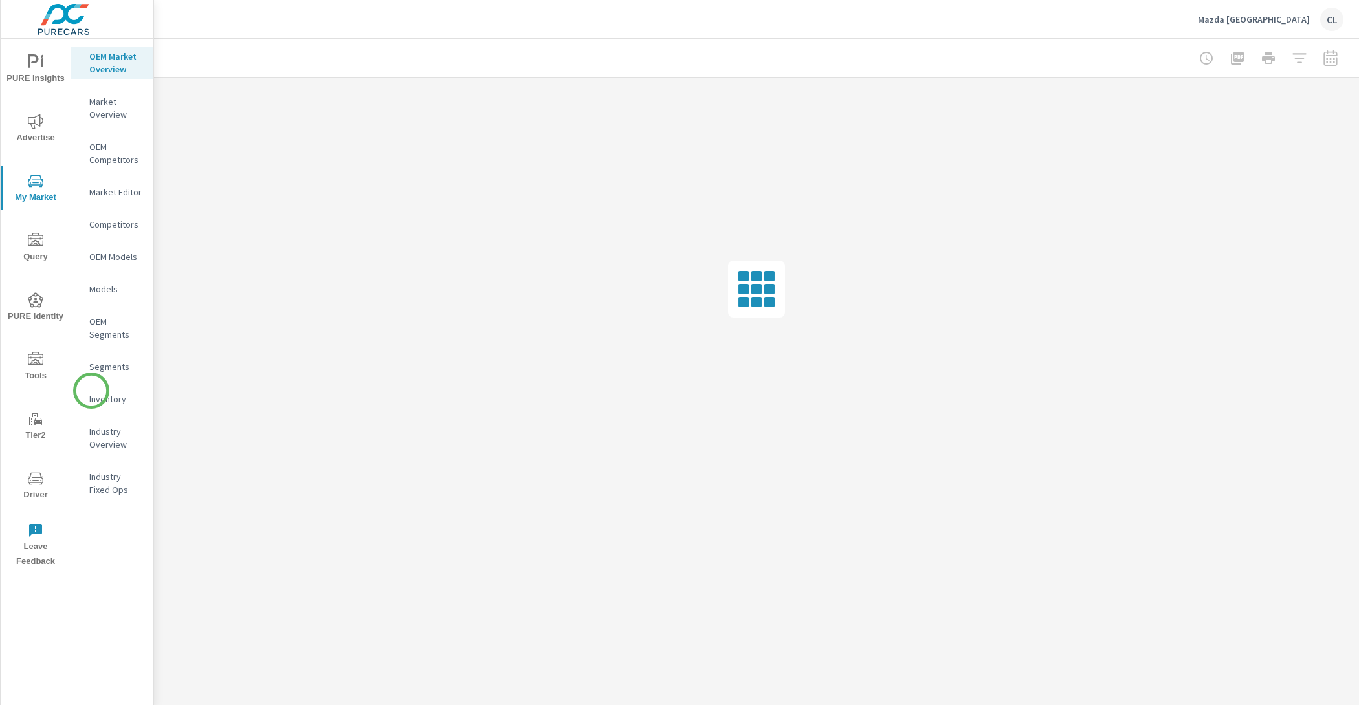
click at [96, 399] on p "Inventory" at bounding box center [116, 399] width 54 height 13
